Goal: Ask a question: Seek information or help from site administrators or community

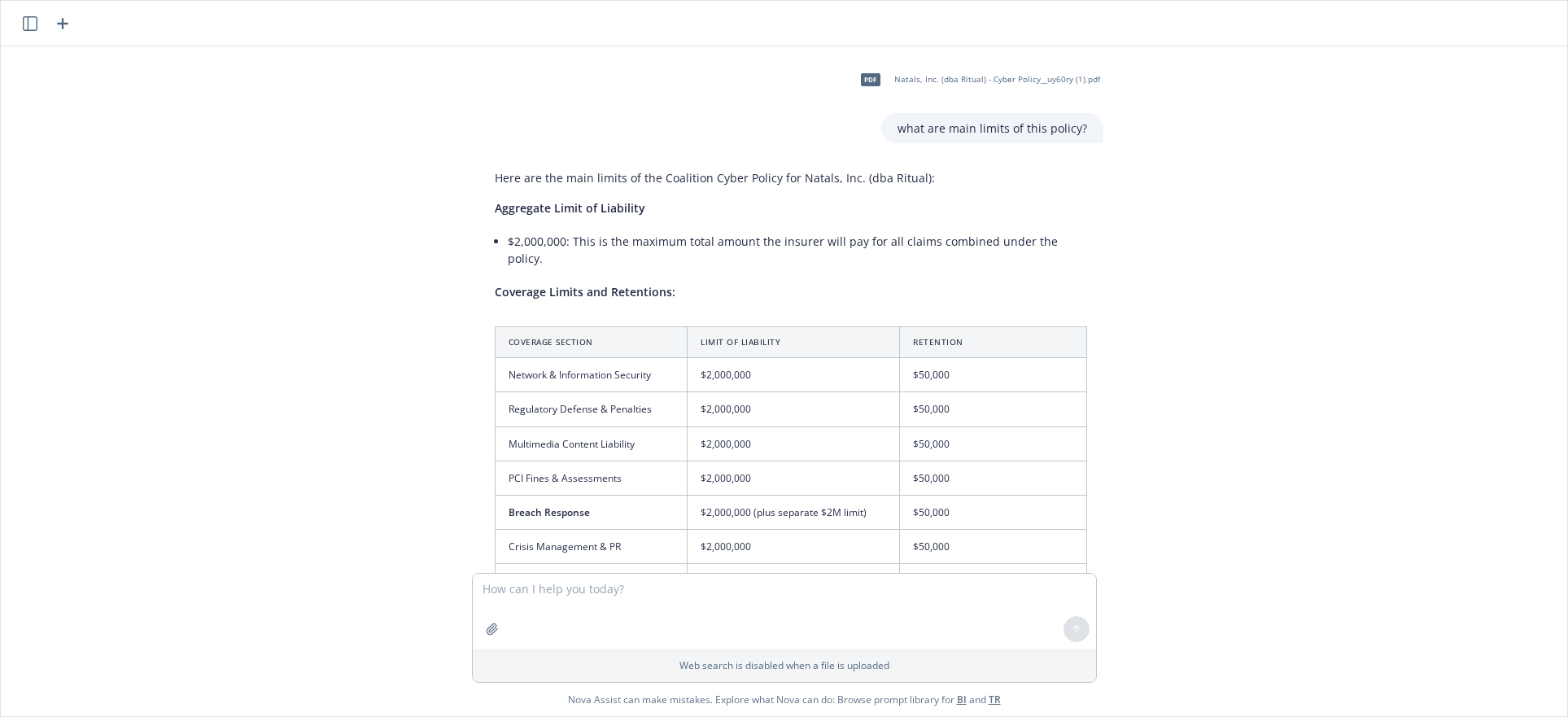
click at [62, 24] on icon "button" at bounding box center [63, 23] width 11 height 11
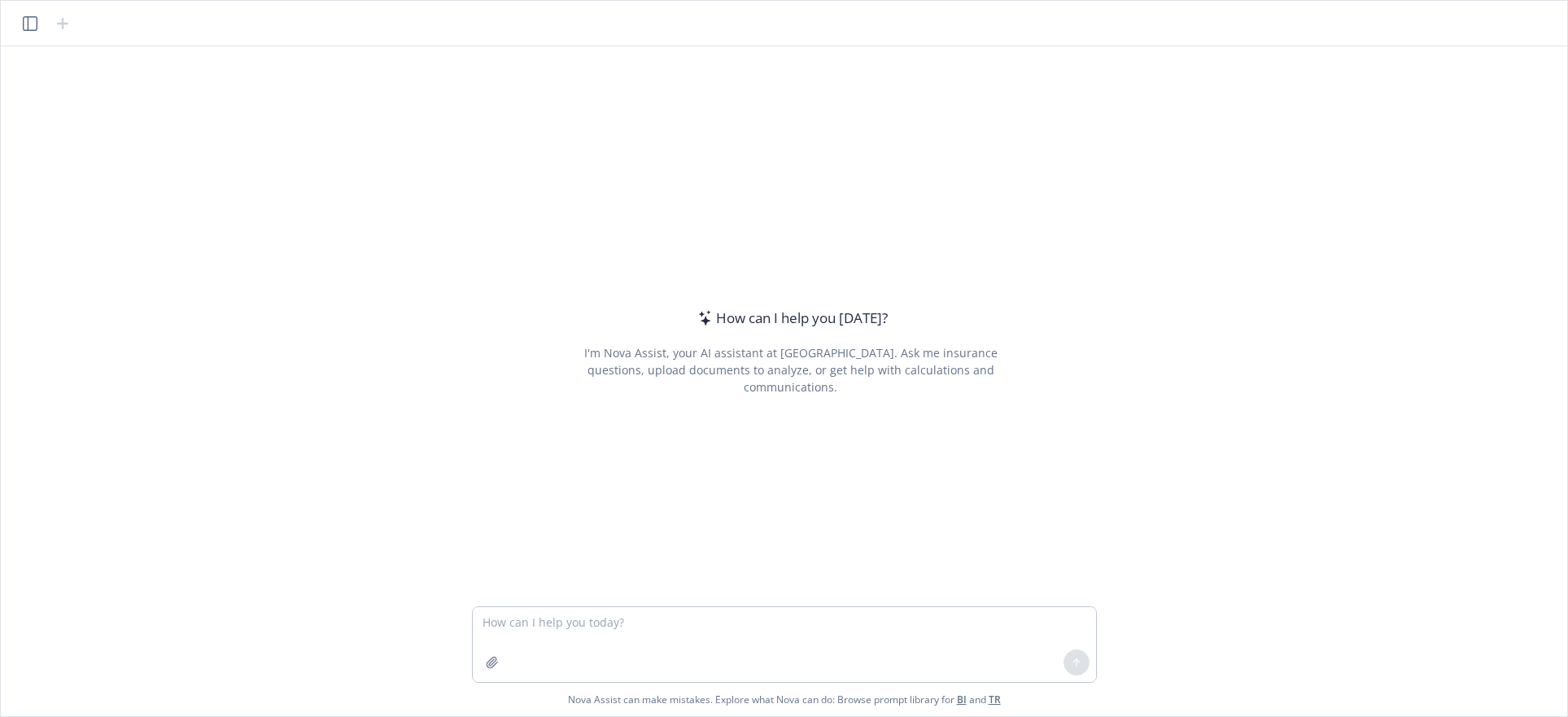
click at [478, 664] on div at bounding box center [492, 662] width 39 height 39
click at [489, 666] on icon "button" at bounding box center [492, 662] width 13 height 13
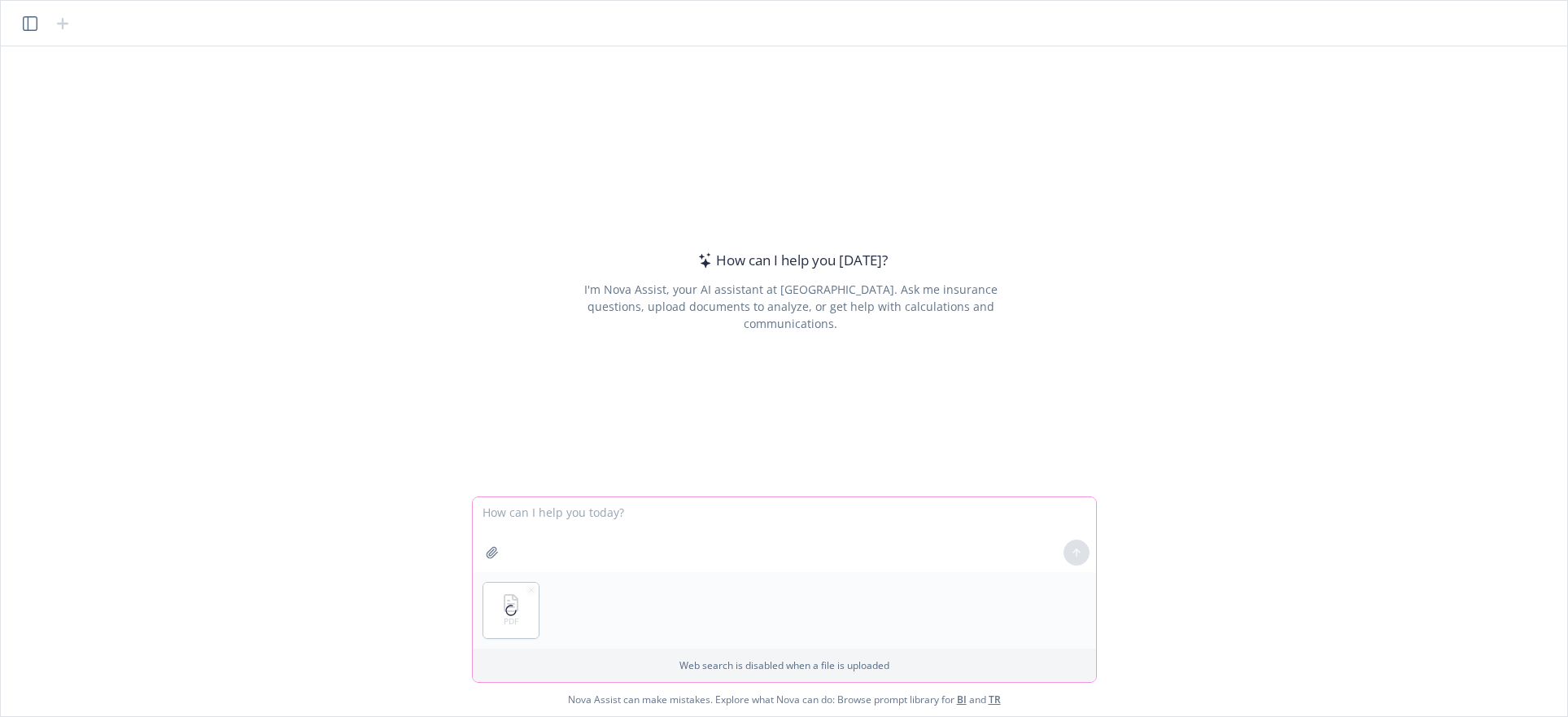
click at [639, 517] on textarea at bounding box center [784, 535] width 623 height 75
type textarea "summarize this"
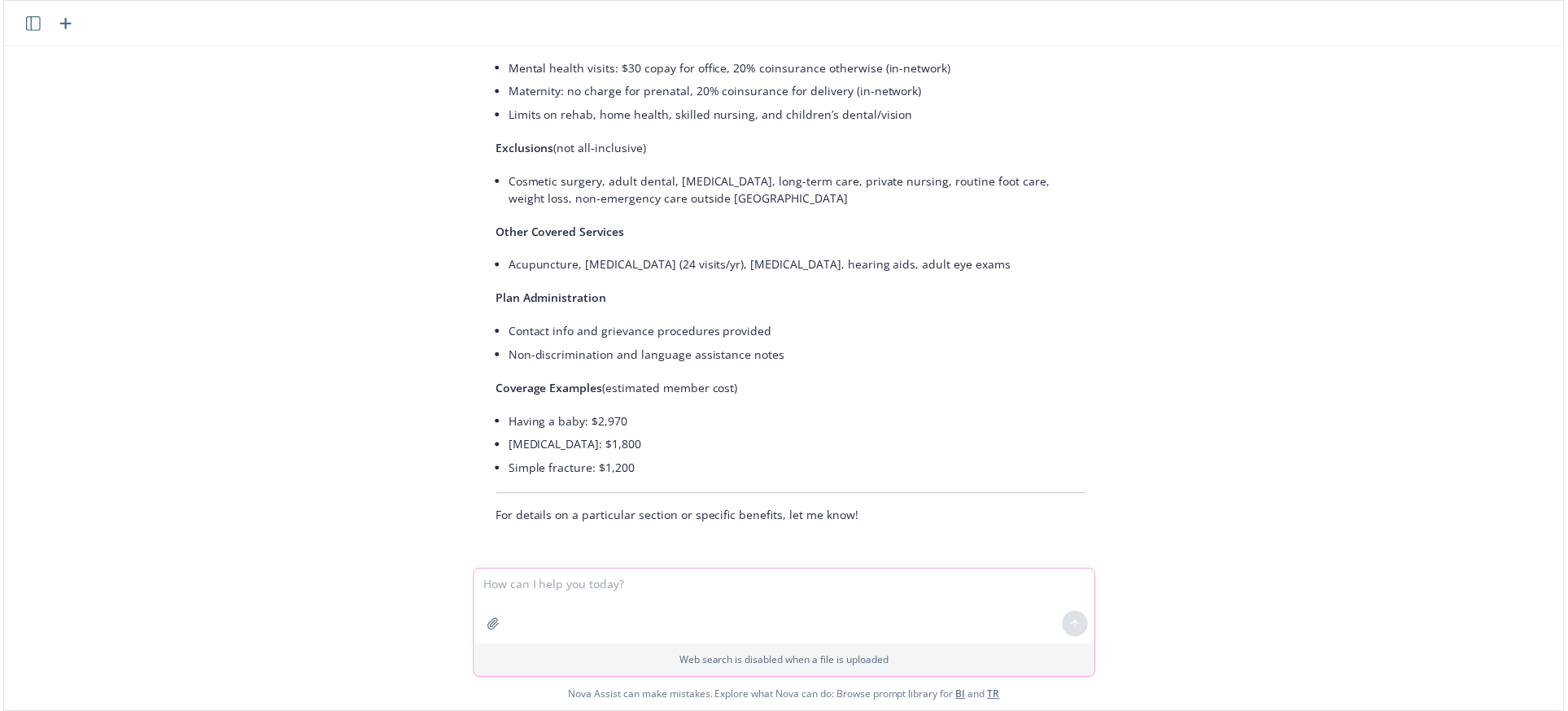
scroll to position [889, 0]
click at [69, 22] on icon "button" at bounding box center [62, 23] width 19 height 19
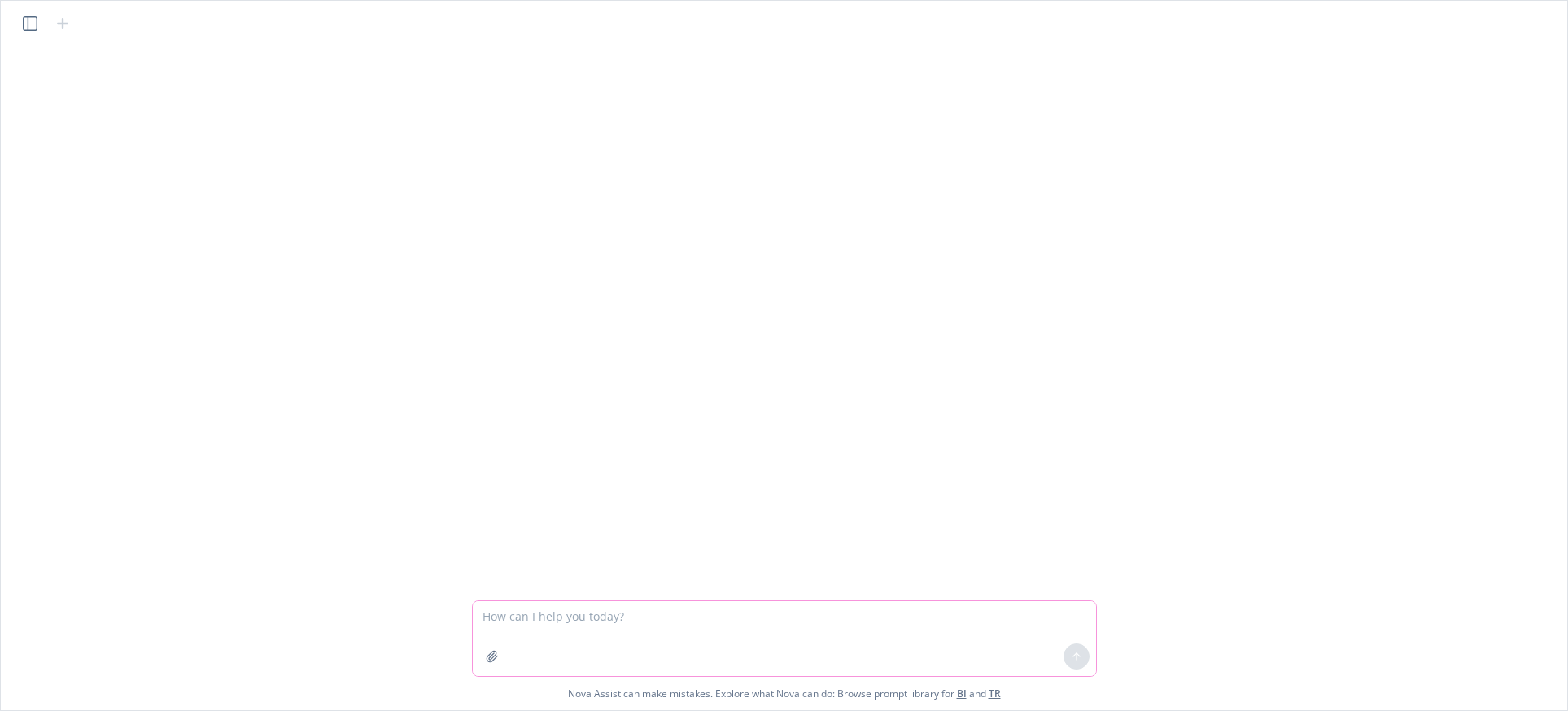
click at [484, 660] on button "button" at bounding box center [492, 656] width 26 height 26
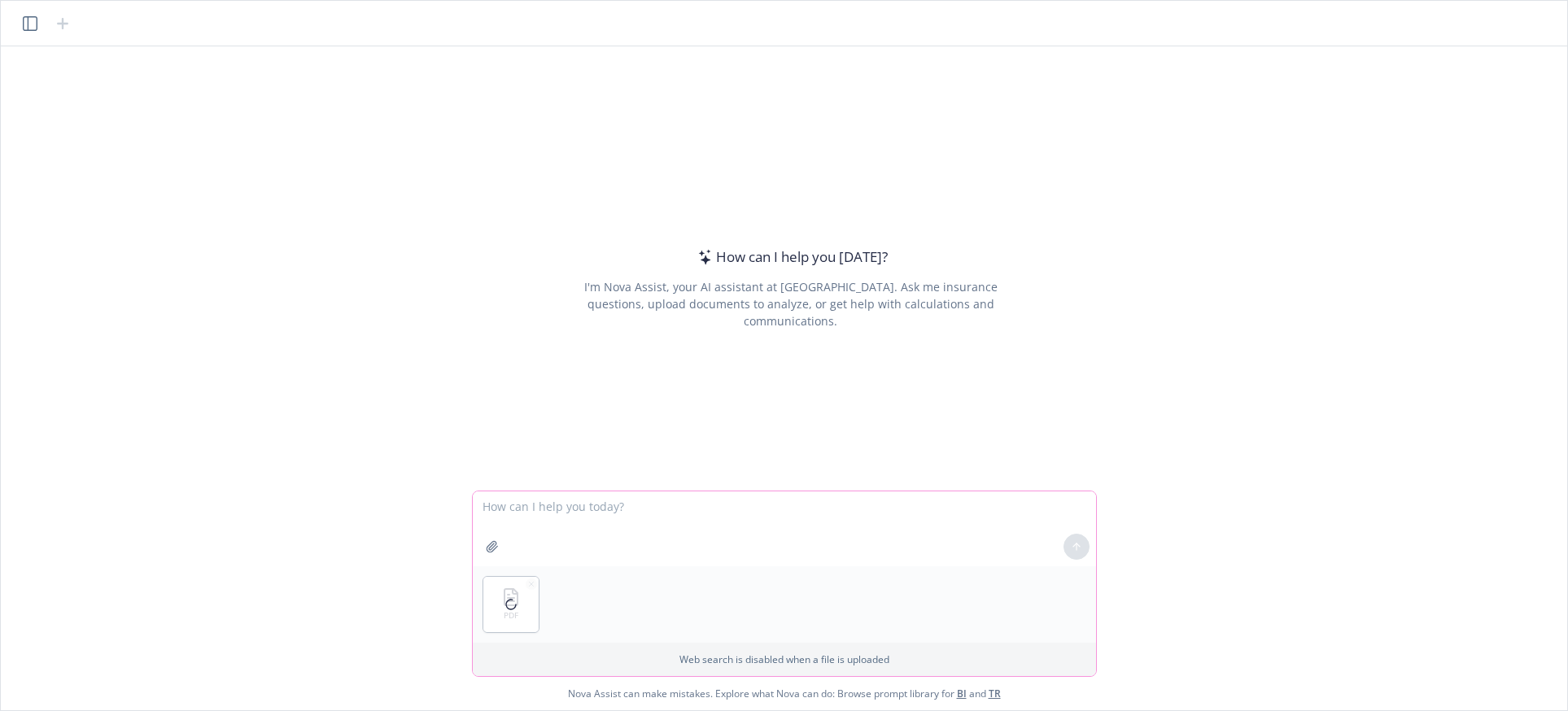
click at [614, 502] on textarea at bounding box center [784, 529] width 623 height 75
type textarea "can you tell me the limits of this policy?"
